Goal: Book appointment/travel/reservation

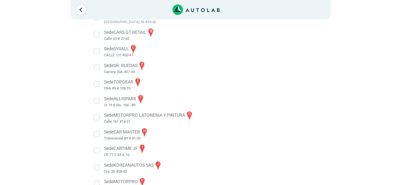
scroll to position [146, 0]
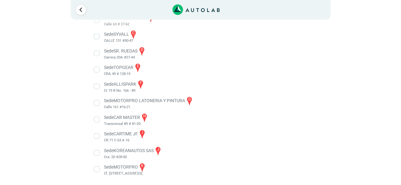
click at [114, 150] on li "Sede KOREANAUTOS SAS j Cra. 20 #28-50" at bounding box center [200, 153] width 222 height 14
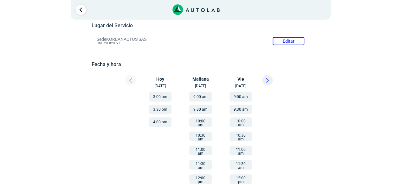
scroll to position [63, 0]
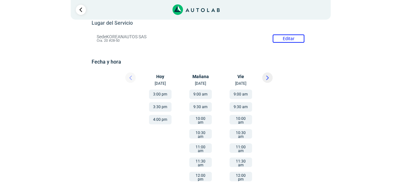
click at [158, 95] on button "3:00 pm" at bounding box center [160, 95] width 22 height 10
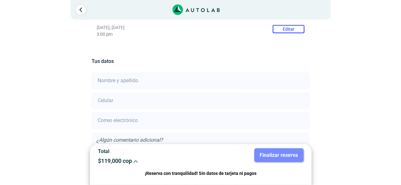
scroll to position [158, 0]
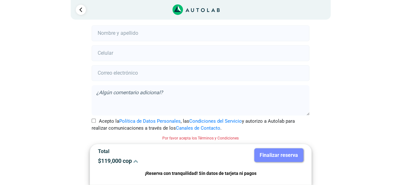
click at [113, 40] on input "text" at bounding box center [201, 33] width 218 height 16
click at [126, 35] on input "text" at bounding box center [201, 33] width 218 height 16
type input "w"
type input "[PERSON_NAME]"
click at [114, 50] on input "number" at bounding box center [201, 53] width 218 height 16
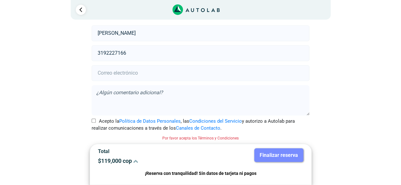
type input "3192227166"
click at [124, 71] on input "email" at bounding box center [201, 73] width 218 height 16
type input "[PERSON_NAME][EMAIL_ADDRESS][DOMAIN_NAME]"
click at [129, 91] on textarea at bounding box center [201, 100] width 218 height 30
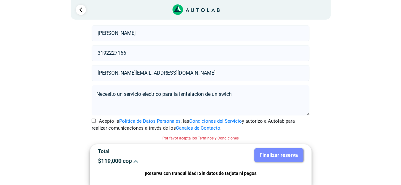
click at [153, 96] on textarea "Necesito un servicio electrico para la isntalacion de un swich" at bounding box center [201, 100] width 218 height 30
drag, startPoint x: 188, startPoint y: 99, endPoint x: 189, endPoint y: 94, distance: 4.5
click at [188, 98] on textarea "Necesito un servicio eléctrico para la isntalacion de un swich" at bounding box center [201, 100] width 218 height 30
click at [191, 93] on textarea "Necesito un servicio eléctrico para la isntalacion de un swich" at bounding box center [201, 100] width 218 height 30
click at [228, 94] on textarea "Necesito un servicio eléctrico para la instalación de un swich" at bounding box center [201, 100] width 218 height 30
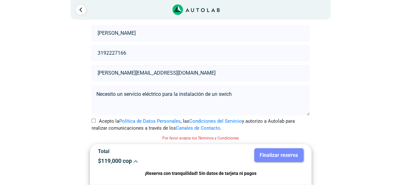
drag, startPoint x: 228, startPoint y: 94, endPoint x: 220, endPoint y: 100, distance: 9.9
click at [219, 101] on textarea "Necesito un servicio eléctrico para la instalación de un swich" at bounding box center [201, 100] width 218 height 30
click at [232, 95] on textarea "Necesito un servicio eléctrico para la instalación de un swich" at bounding box center [201, 100] width 218 height 30
click at [236, 95] on textarea "Necesito un servicio eléctrico para la instalación de un swich" at bounding box center [201, 100] width 218 height 30
type textarea "Necesito un servicio eléctrico para la instalación de un swich de sensores de p…"
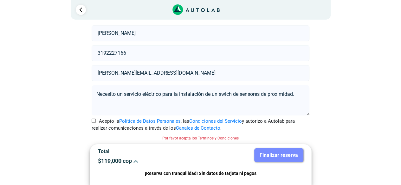
click at [93, 122] on input "Acepto la Política de Datos Personales , las Condiciones del Servicio y autoriz…" at bounding box center [94, 121] width 4 height 4
checkbox input "true"
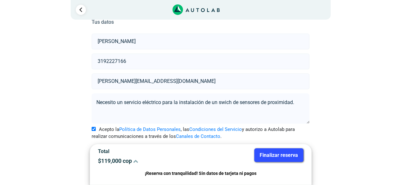
drag, startPoint x: 178, startPoint y: 81, endPoint x: 131, endPoint y: 81, distance: 47.2
click at [130, 81] on input "[PERSON_NAME][EMAIL_ADDRESS][DOMAIN_NAME]" at bounding box center [201, 81] width 218 height 16
click at [181, 82] on input "[PERSON_NAME][EMAIL_ADDRESS][DOMAIN_NAME]" at bounding box center [201, 81] width 218 height 16
drag, startPoint x: 283, startPoint y: 154, endPoint x: 262, endPoint y: 148, distance: 21.9
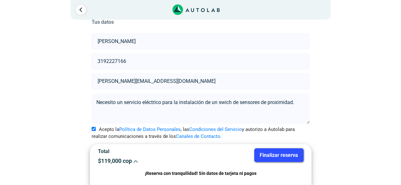
click at [283, 154] on button "Finalizar reserva" at bounding box center [278, 156] width 49 height 14
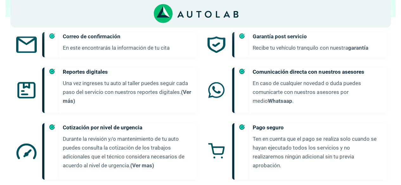
scroll to position [328, 0]
